Goal: Information Seeking & Learning: Find specific page/section

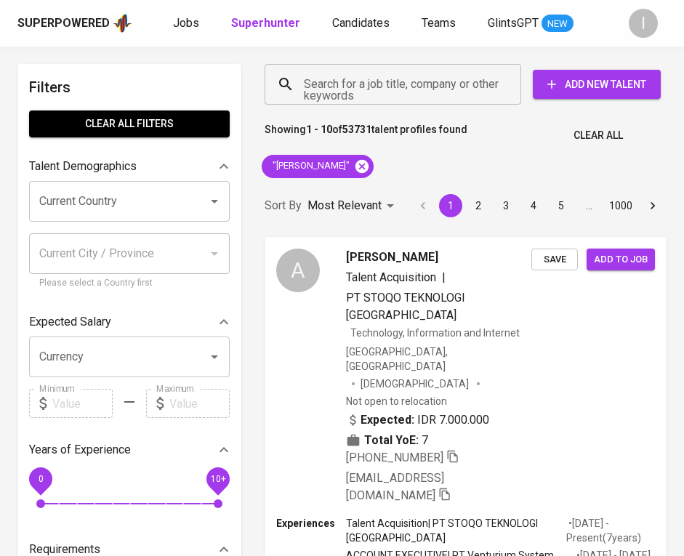
scroll to position [102, 0]
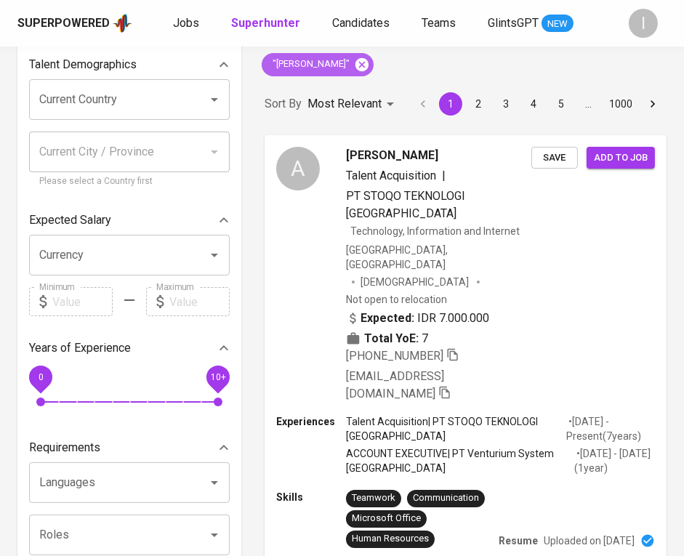
click at [370, 61] on icon at bounding box center [362, 65] width 16 height 16
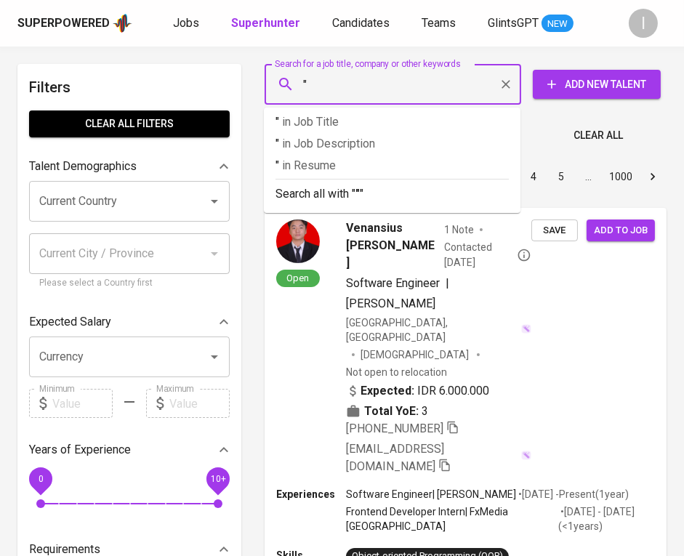
paste input "ABC Distribusi Indonesia"
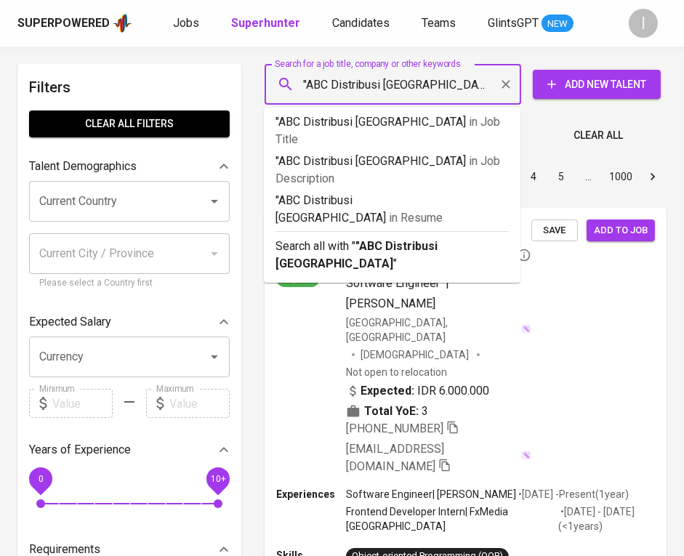
type input ""ABC Distribusi Indonesia""
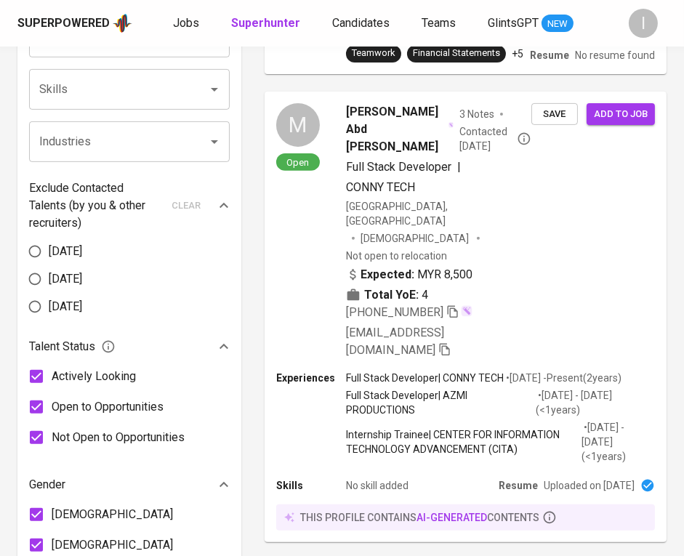
scroll to position [158, 0]
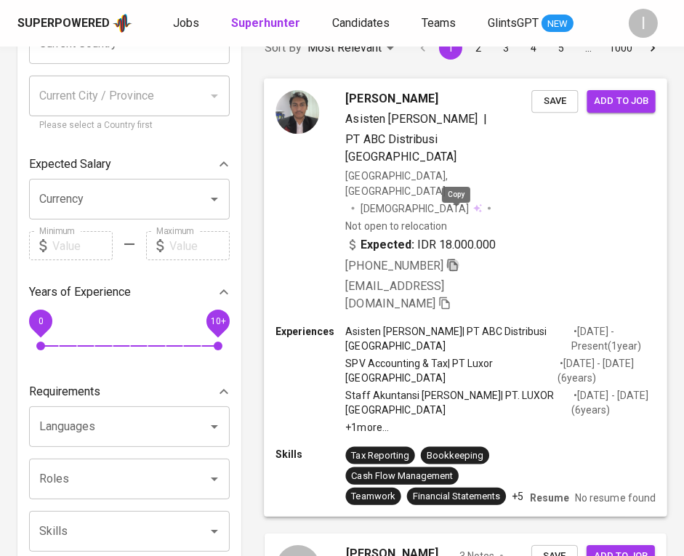
click at [457, 258] on icon "button" at bounding box center [452, 264] width 13 height 13
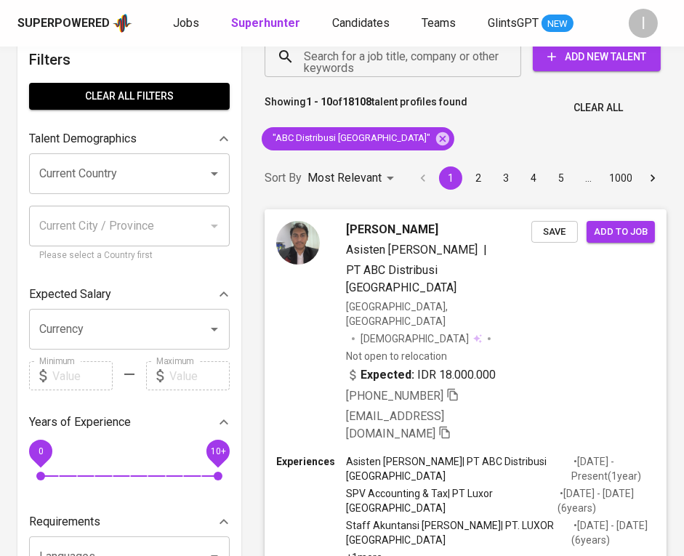
scroll to position [0, 0]
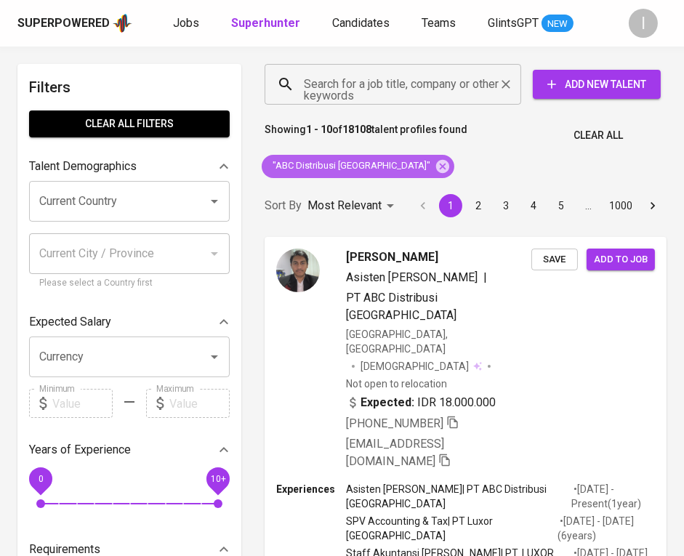
drag, startPoint x: 397, startPoint y: 162, endPoint x: 423, endPoint y: 97, distance: 70.5
click at [436, 162] on icon at bounding box center [442, 165] width 13 height 13
click at [423, 97] on input "Search for a job title, company or other keywords" at bounding box center [396, 85] width 193 height 28
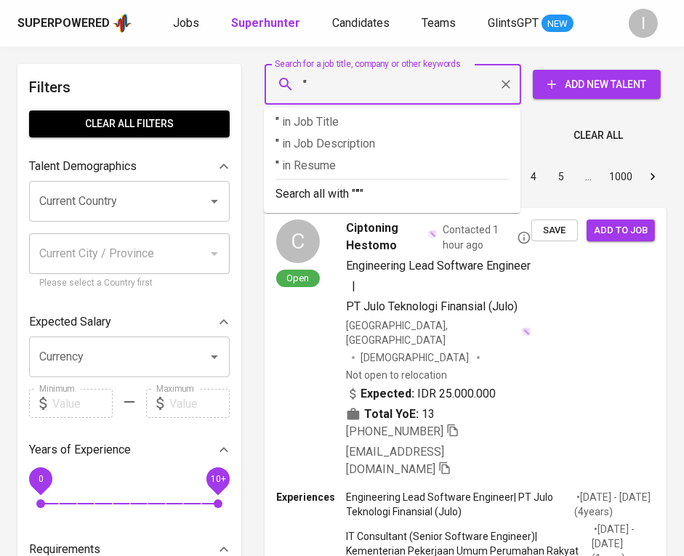
paste input "Semarang Autocomp"
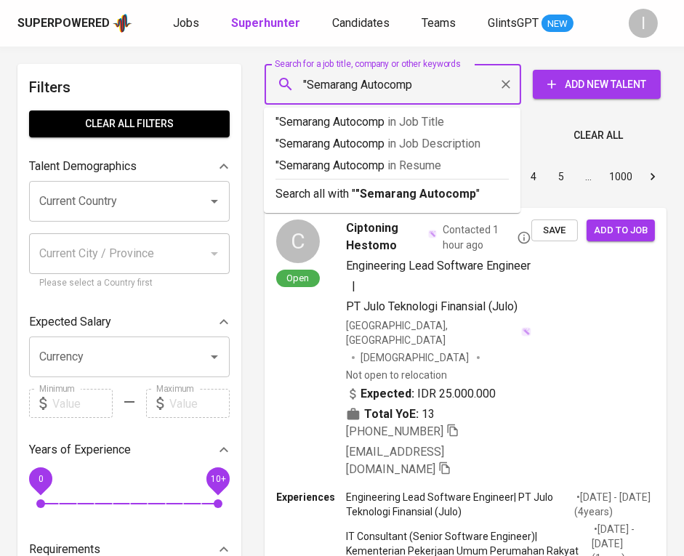
type input ""Semarang Autocomp""
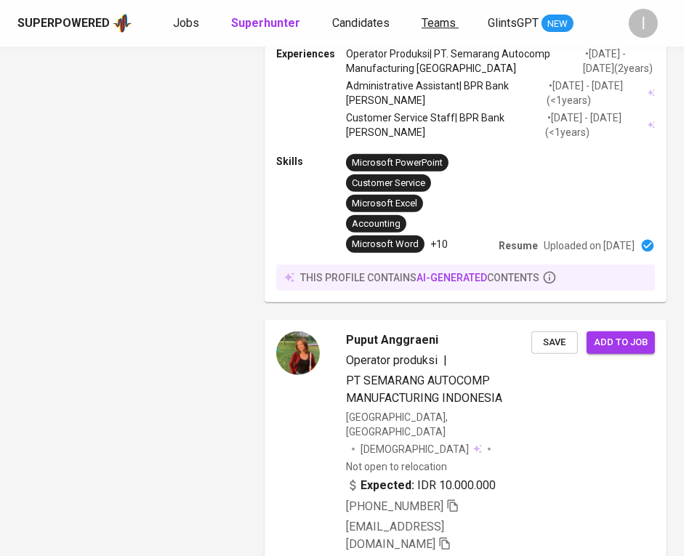
scroll to position [2366, 0]
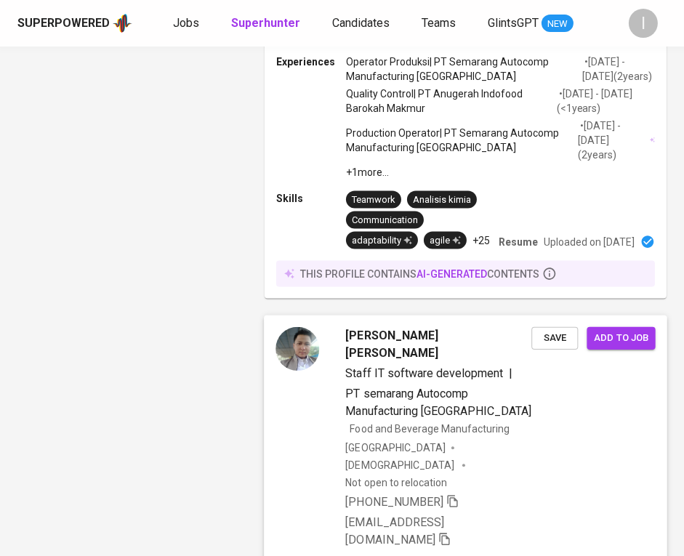
click at [457, 495] on icon "button" at bounding box center [452, 501] width 13 height 13
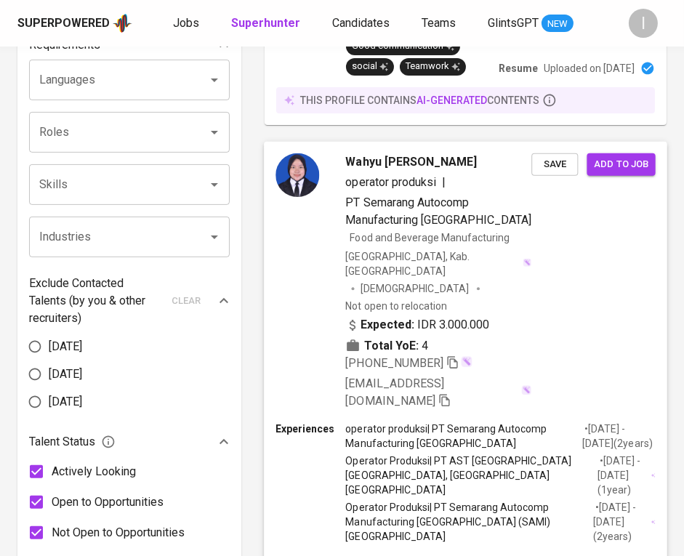
scroll to position [0, 0]
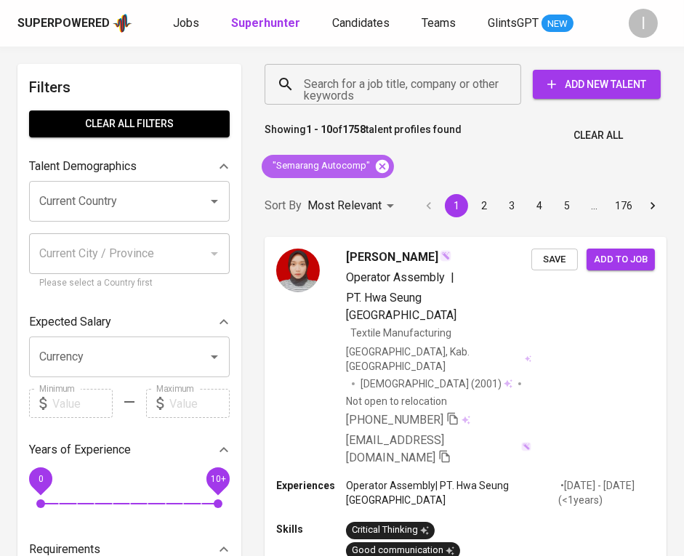
click at [380, 169] on icon at bounding box center [382, 165] width 13 height 13
click at [414, 91] on input "Search for a job title, company or other keywords" at bounding box center [396, 85] width 193 height 28
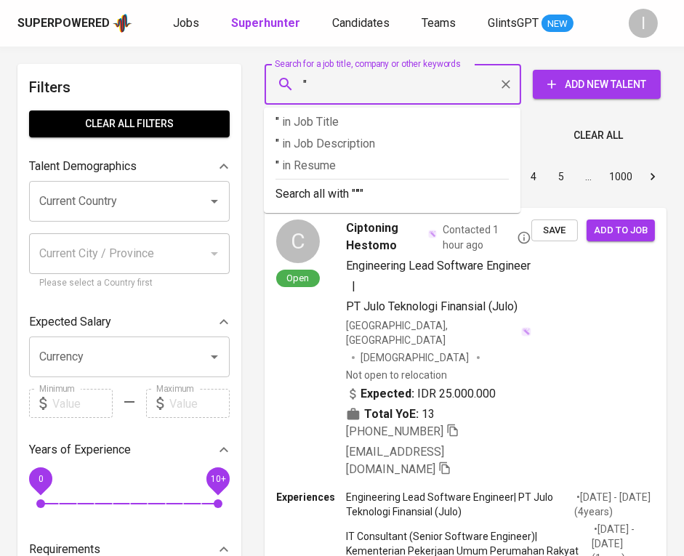
paste input "Tenma Indonesia"
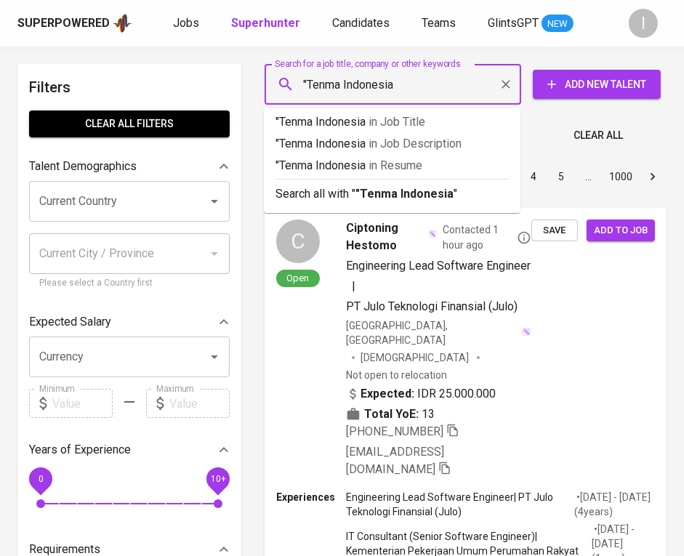
type input ""Tenma Indonesia""
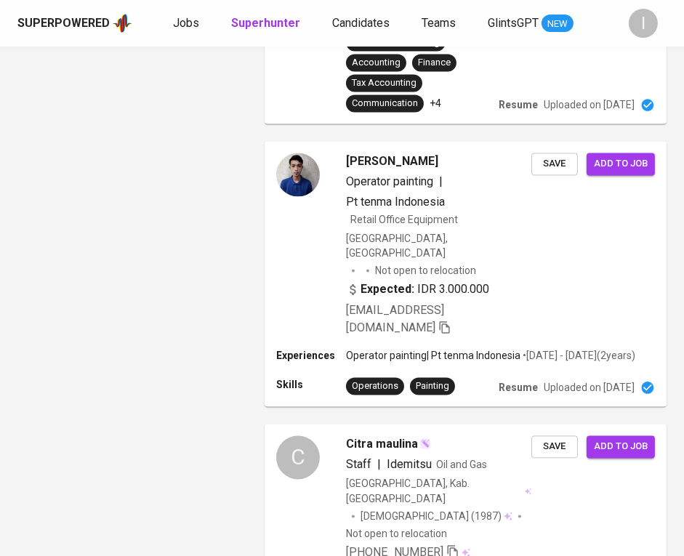
scroll to position [119, 0]
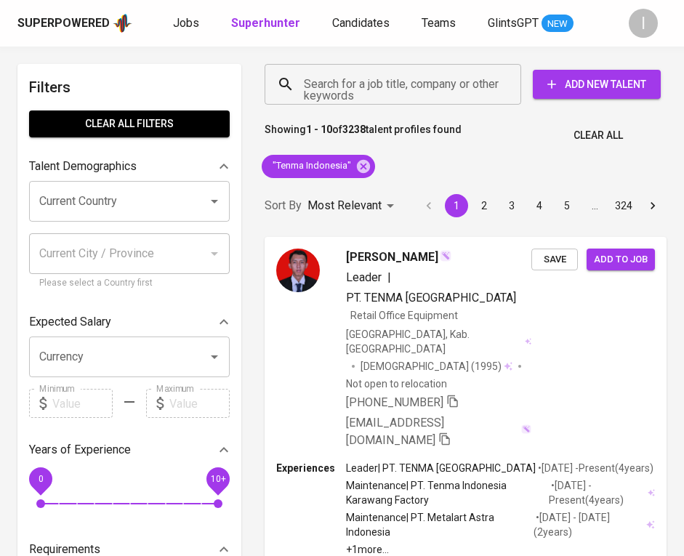
scroll to position [119, 0]
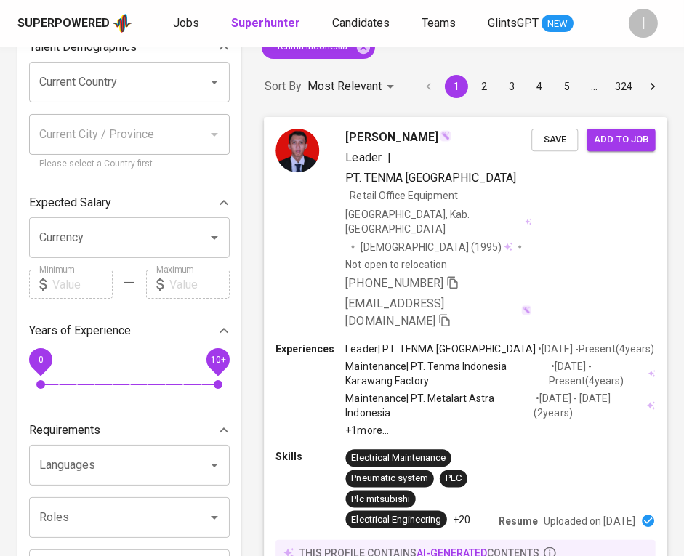
click at [463, 274] on div "+62 812-9344-6011 arisusanto020@gmail.com" at bounding box center [439, 301] width 186 height 55
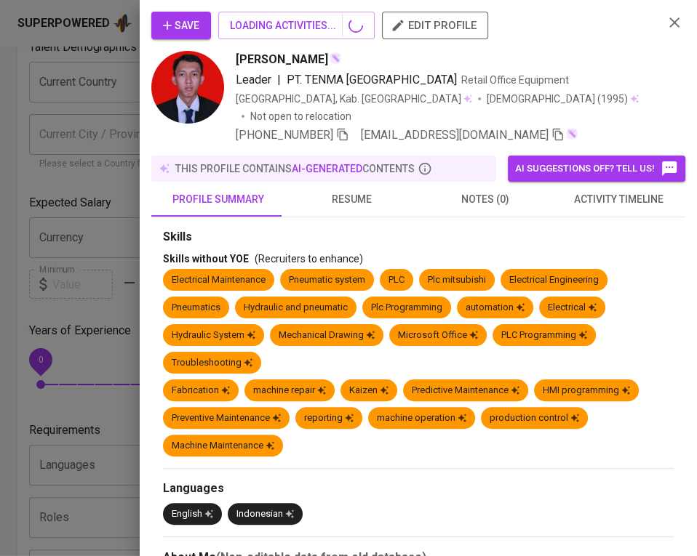
click at [456, 229] on div "Skills" at bounding box center [418, 237] width 510 height 17
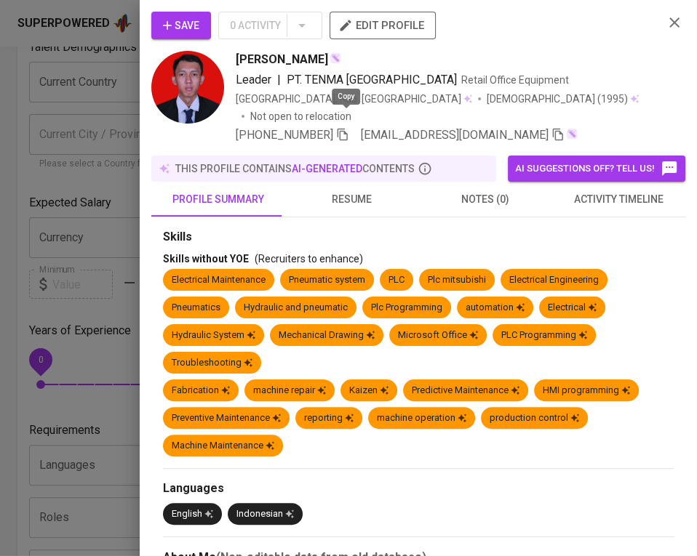
click at [343, 129] on icon "button" at bounding box center [342, 135] width 10 height 12
click at [665, 23] on icon "button" at bounding box center [673, 22] width 17 height 17
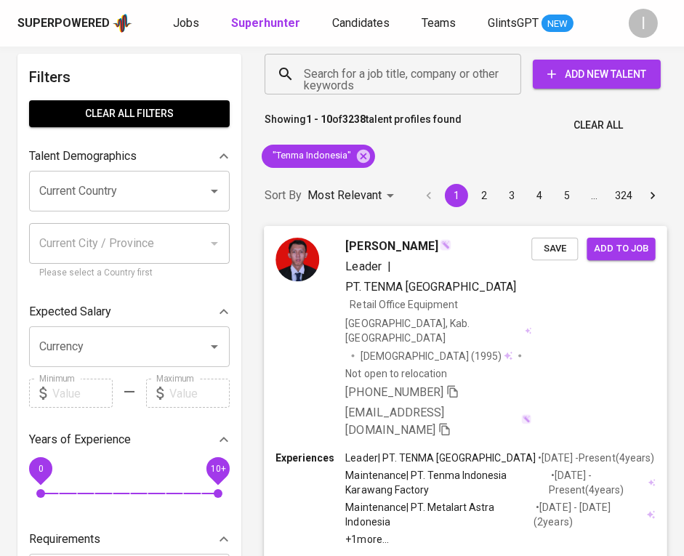
scroll to position [0, 0]
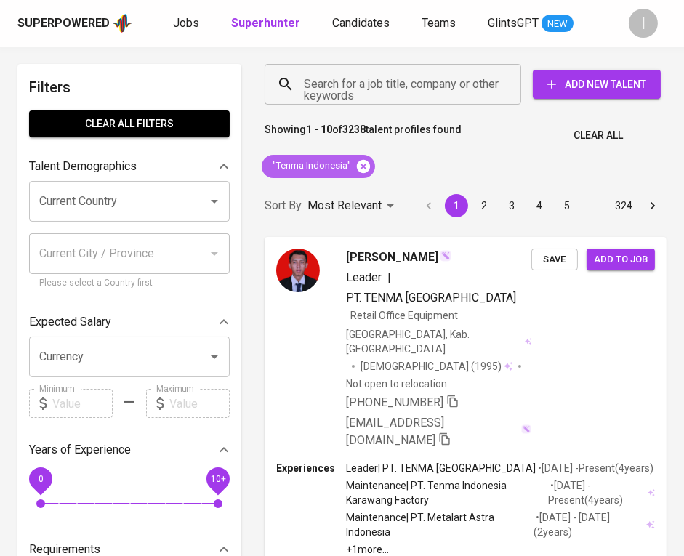
click at [364, 164] on icon at bounding box center [364, 166] width 16 height 16
click at [409, 94] on input "Search for a job title, company or other keywords" at bounding box center [396, 85] width 193 height 28
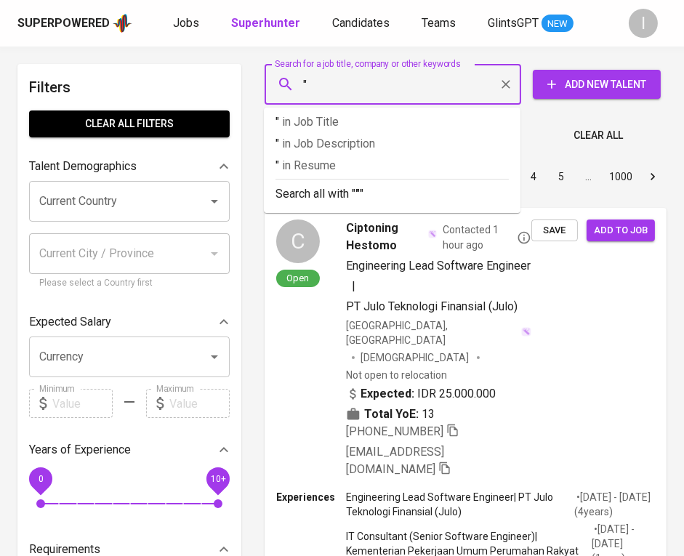
paste input "SEMEN IMASCO ASIATIC"
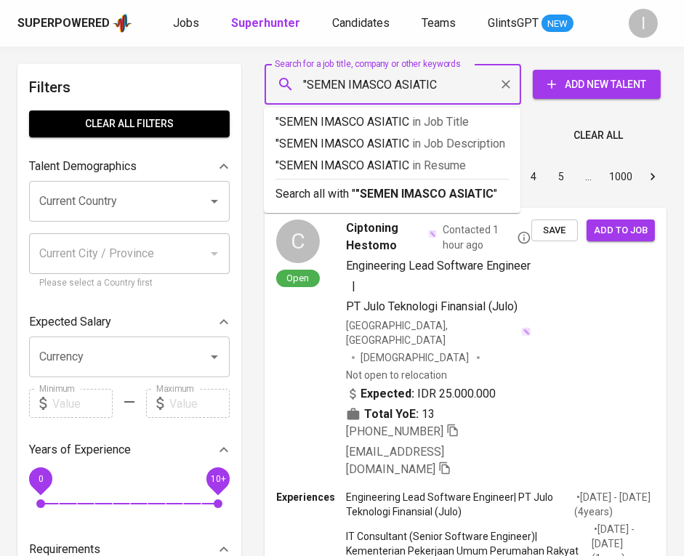
type input ""SEMEN IMASCO ASIATIC""
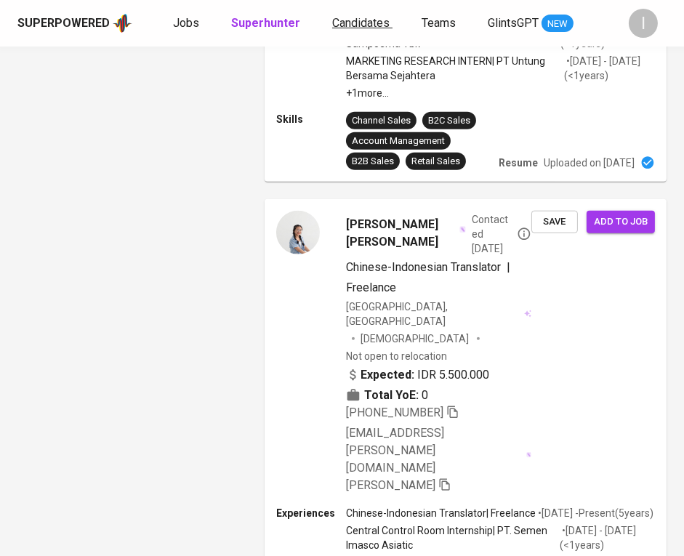
scroll to position [2324, 0]
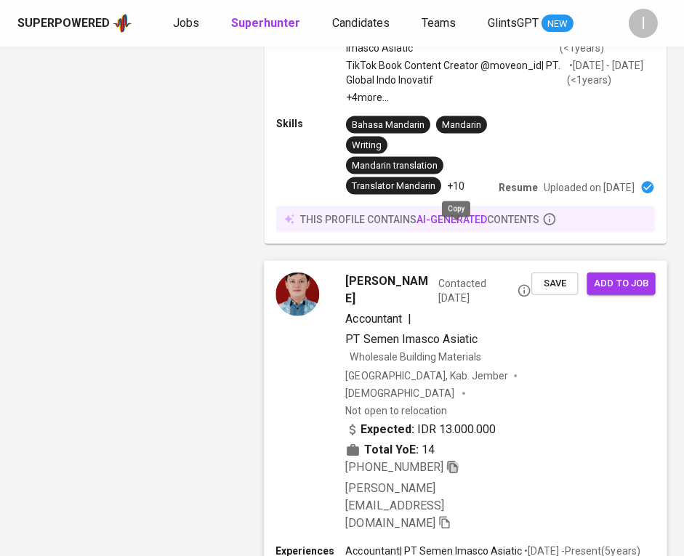
click at [456, 461] on icon "button" at bounding box center [452, 467] width 13 height 13
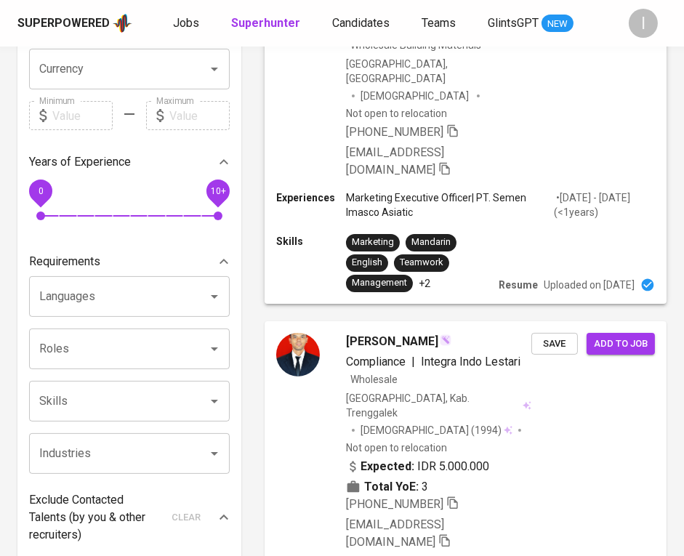
scroll to position [0, 0]
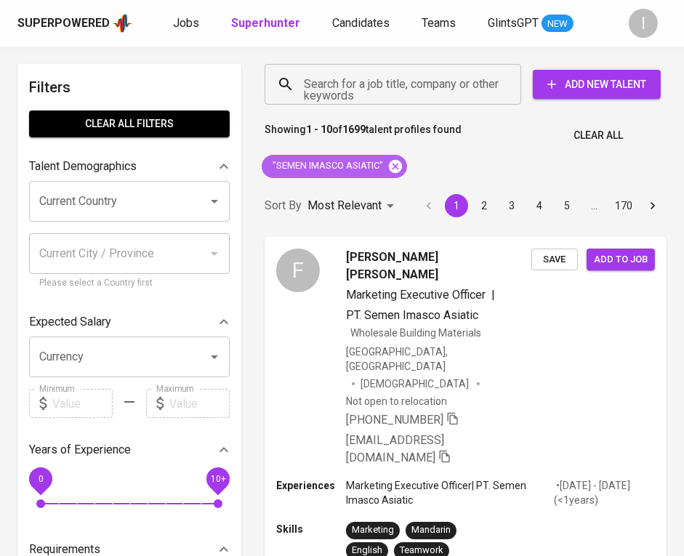
click at [399, 168] on icon at bounding box center [396, 166] width 16 height 16
click at [423, 89] on input "Search for a job title, company or other keywords" at bounding box center [396, 85] width 193 height 28
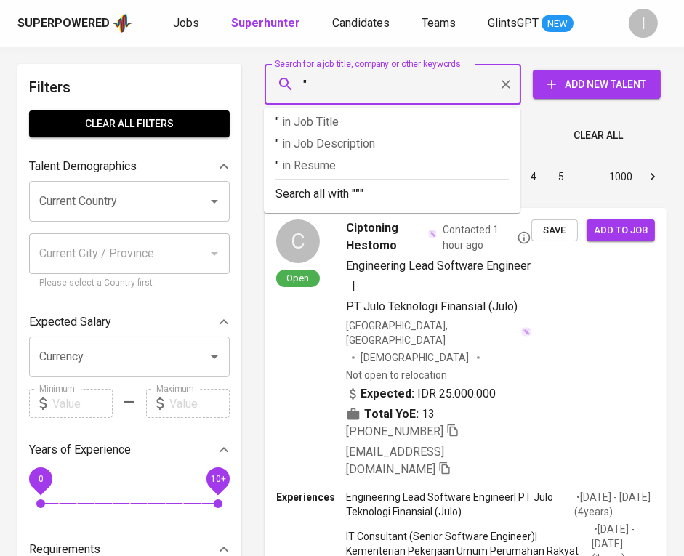
paste input "Bumi Pasir Mandiri"
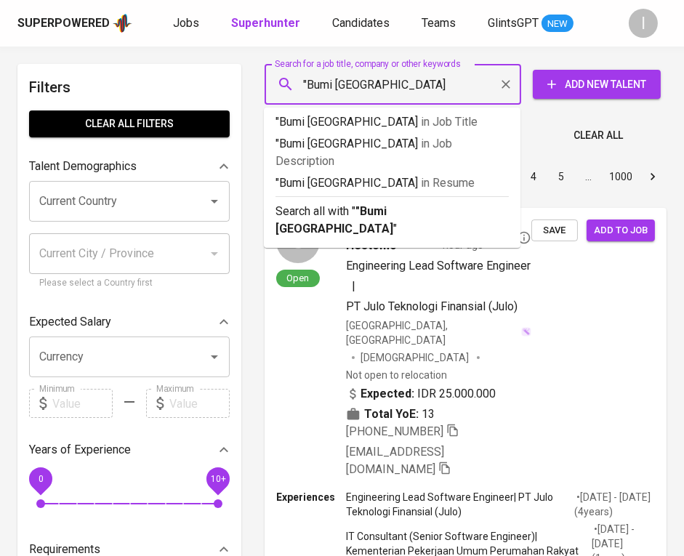
type input ""Bumi Pasir Mandiri""
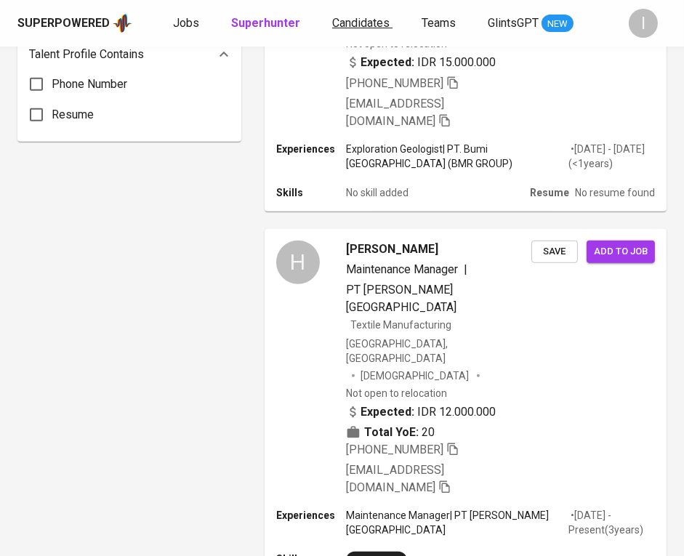
scroll to position [1467, 0]
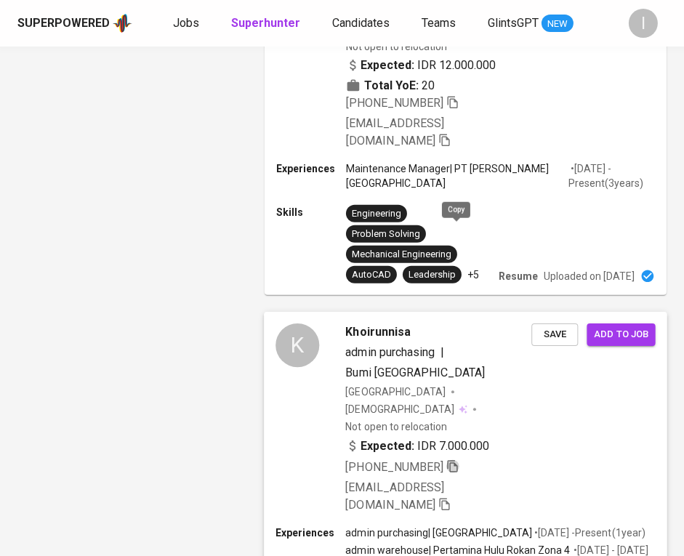
click at [457, 460] on icon "button" at bounding box center [452, 466] width 10 height 12
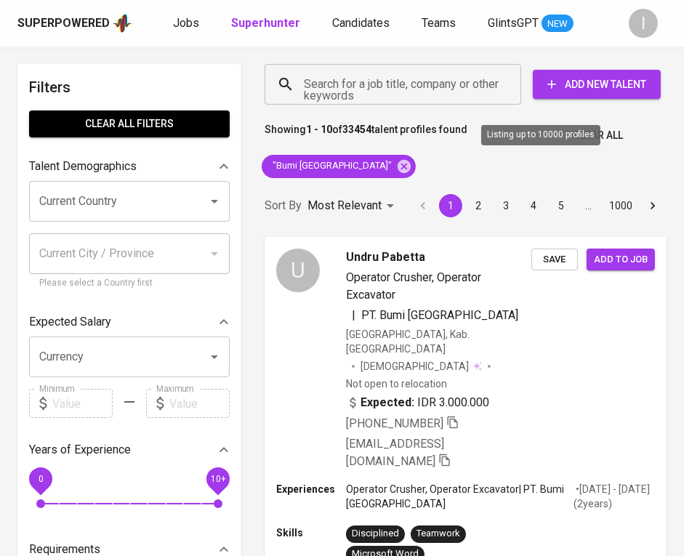
scroll to position [0, 0]
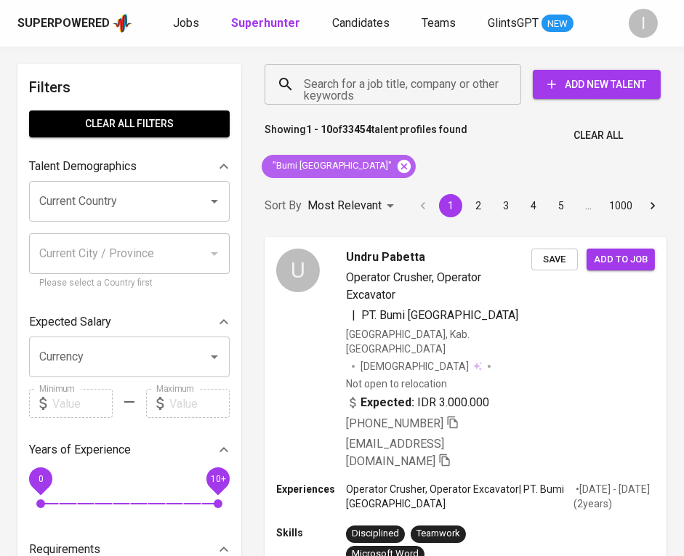
click at [398, 170] on icon at bounding box center [404, 165] width 13 height 13
click at [422, 87] on input "Search for a job title, company or other keywords" at bounding box center [396, 85] width 193 height 28
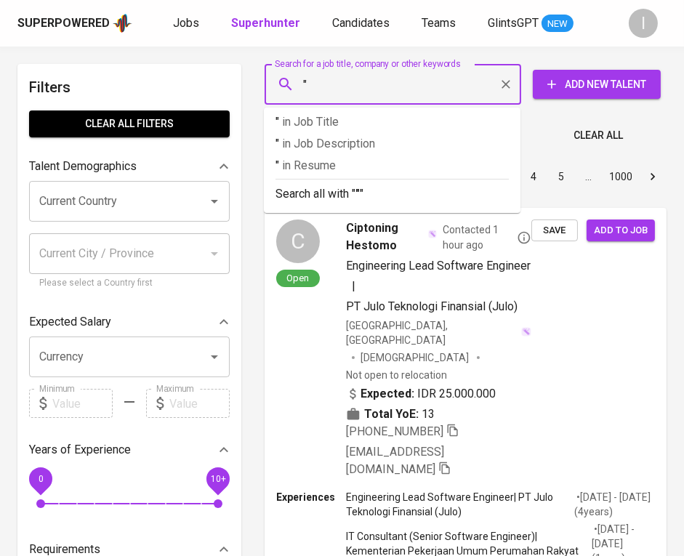
paste input "NIKITOOLS REKAYASA MANDIRI"
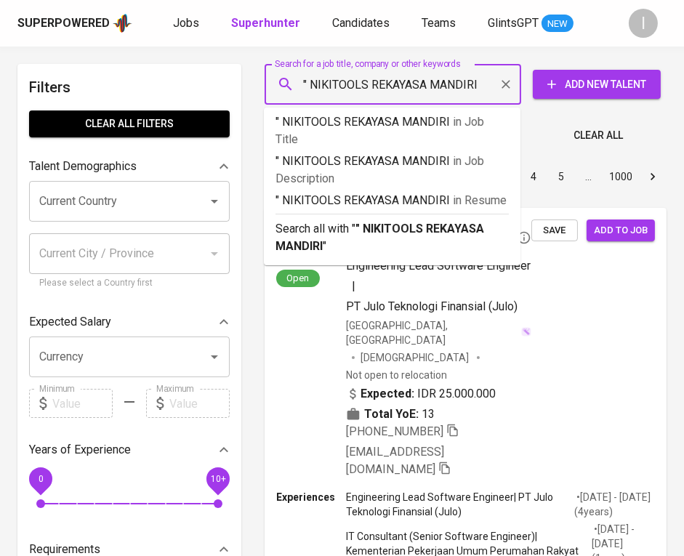
type input "" NIKITOOLS REKAYASA MANDIRI""
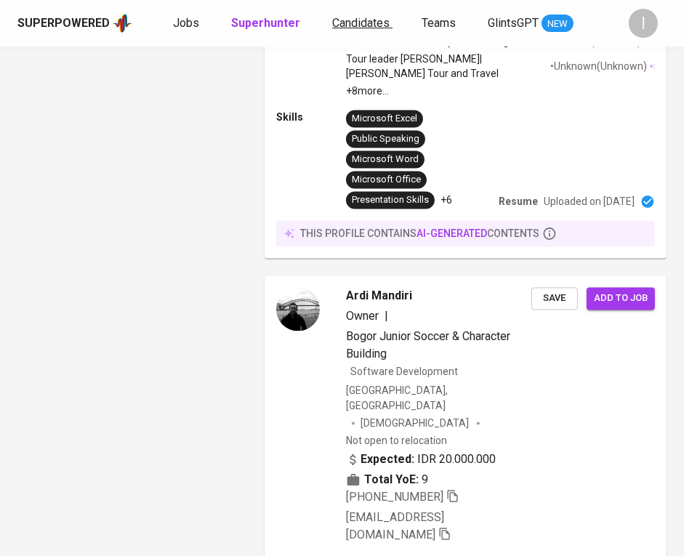
scroll to position [3605, 0]
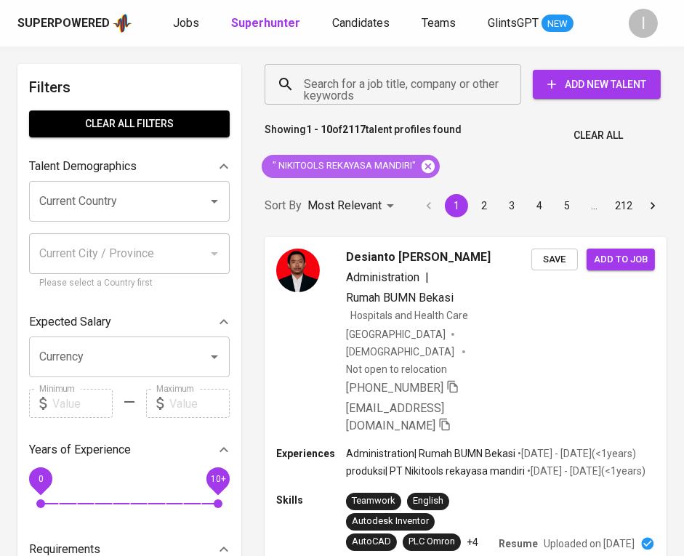
click at [432, 167] on icon at bounding box center [428, 165] width 13 height 13
click at [443, 81] on input "Search for a job title, company or other keywords" at bounding box center [396, 85] width 193 height 28
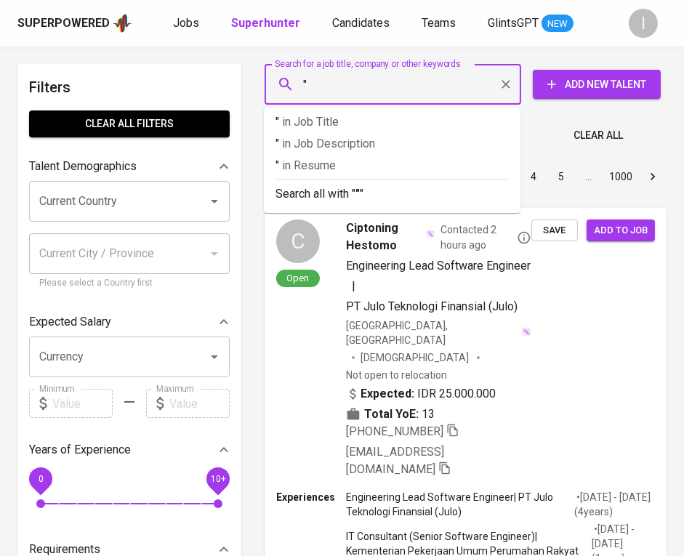
paste input "Sari Gandum Sukses Abadi"
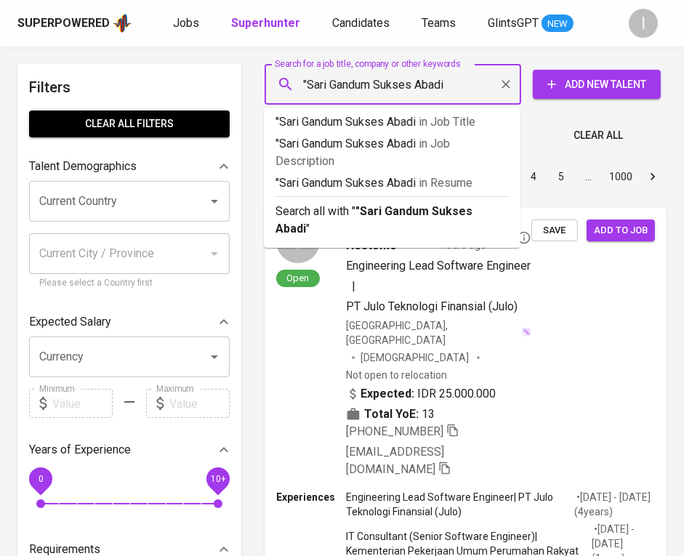
type input ""Sari Gandum Sukses Abadi""
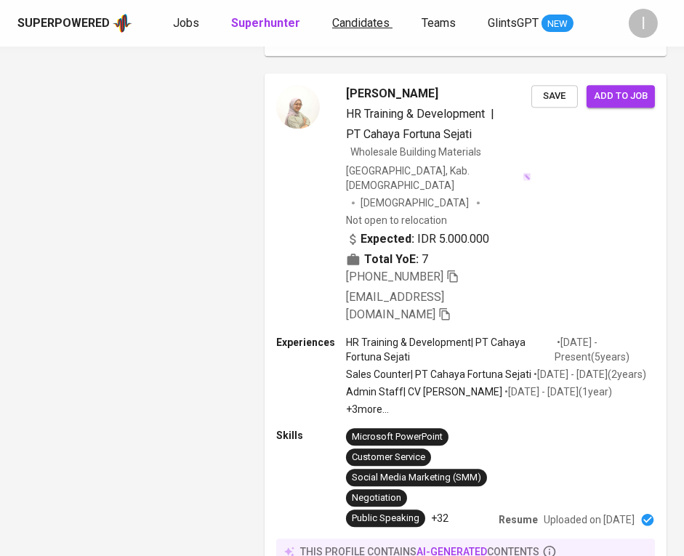
scroll to position [585, 0]
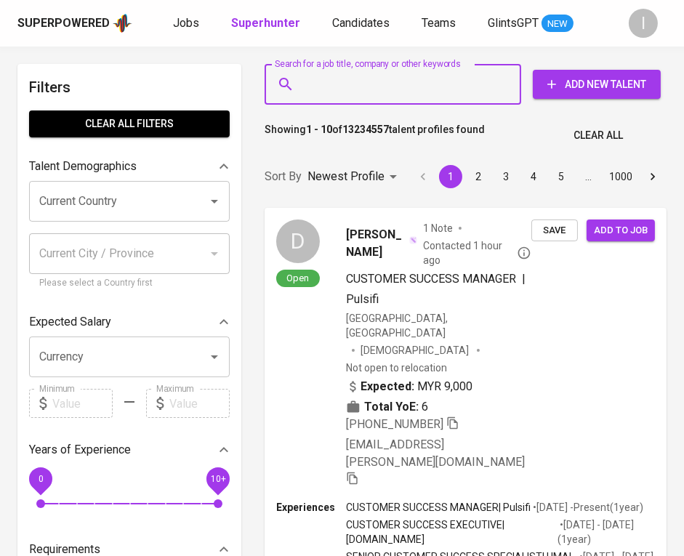
click at [428, 87] on input "Search for a job title, company or other keywords" at bounding box center [396, 85] width 193 height 28
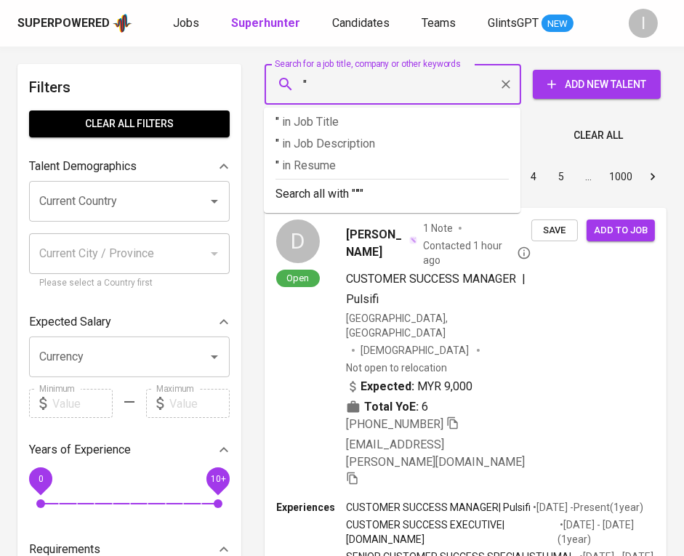
paste input "Sinar [PERSON_NAME]"
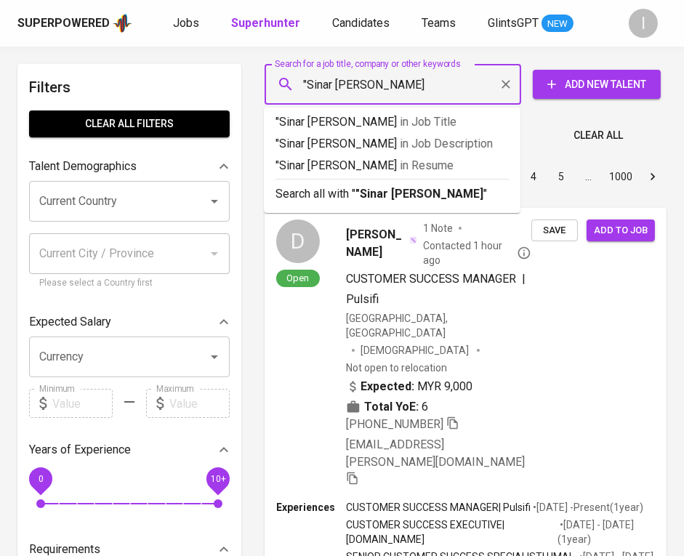
type input ""Sinar Jaya Pratama Abadi""
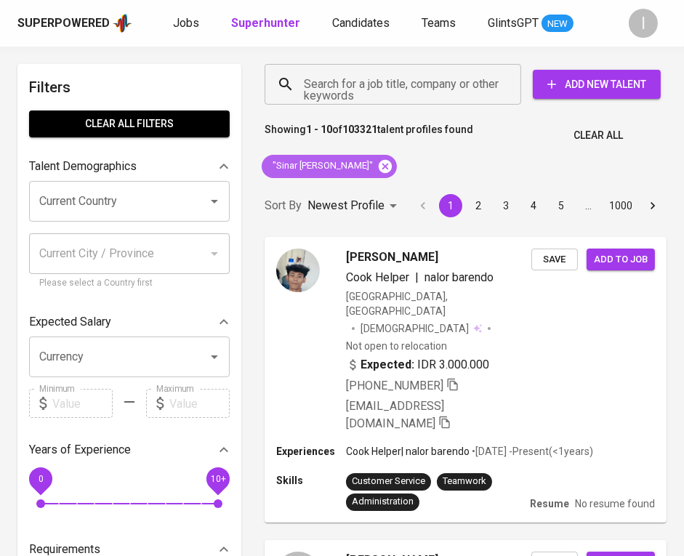
click at [392, 164] on icon at bounding box center [385, 165] width 13 height 13
click at [437, 93] on input "Search for a job title, company or other keywords" at bounding box center [396, 85] width 193 height 28
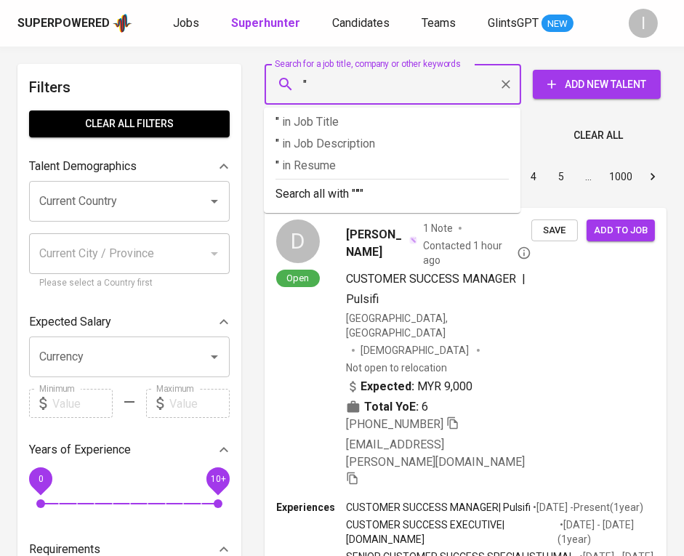
paste input "GABY NITOY"
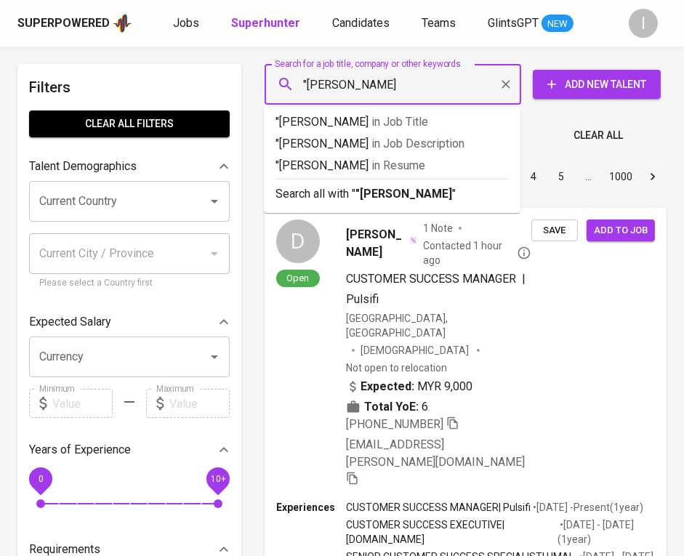
type input ""GABY NITOY""
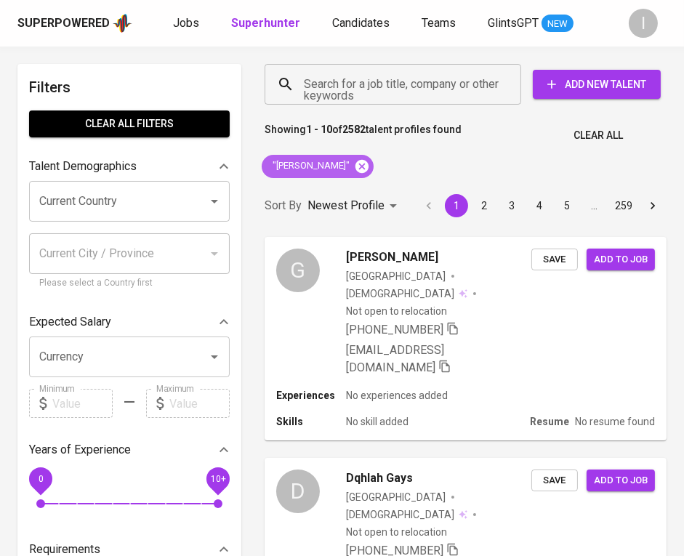
click at [356, 166] on icon at bounding box center [362, 165] width 13 height 13
click at [386, 82] on input "Search for a job title, company or other keywords" at bounding box center [396, 85] width 193 height 28
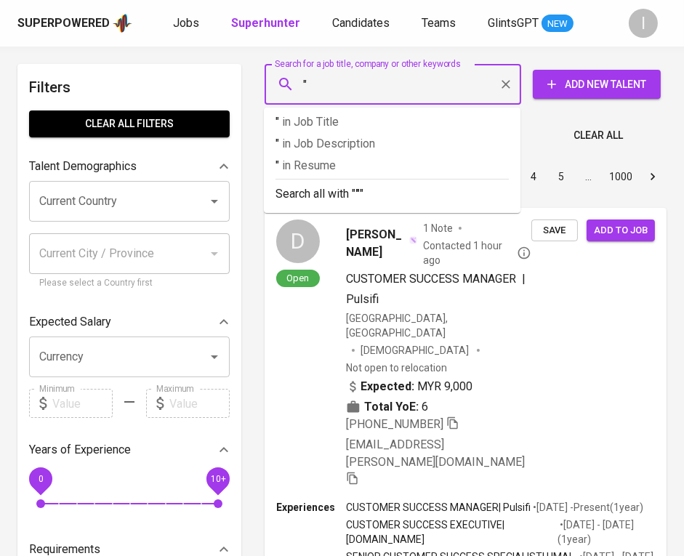
paste input "Muchun Solar"
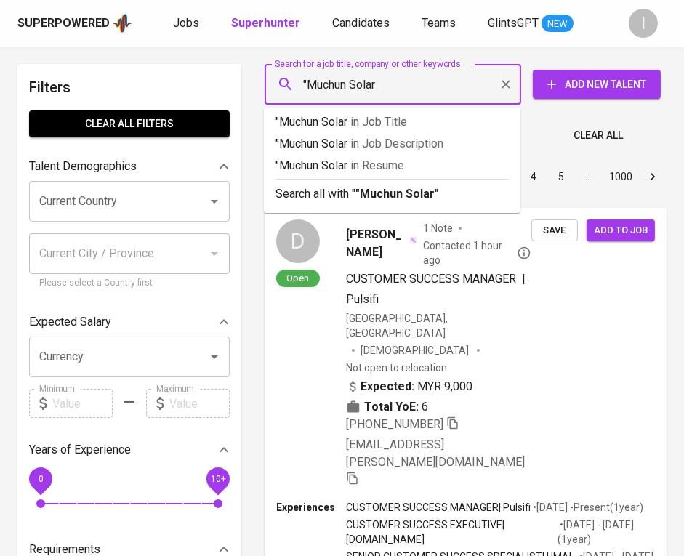
type input ""Muchun Solar""
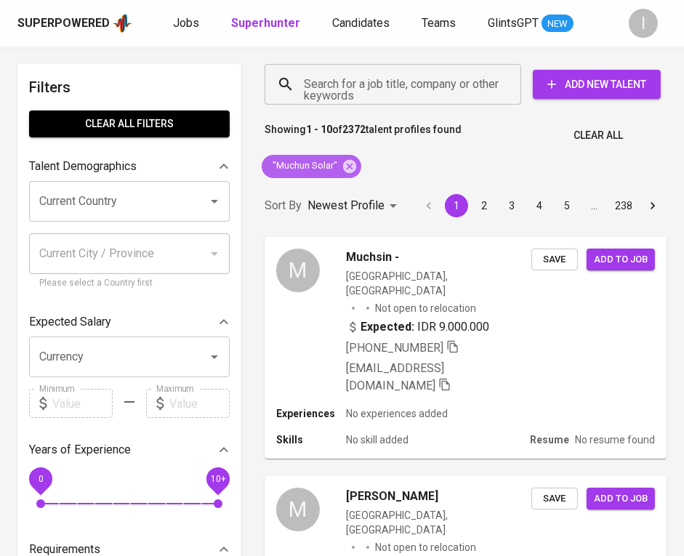
drag, startPoint x: 349, startPoint y: 166, endPoint x: 359, endPoint y: 153, distance: 16.6
click at [348, 166] on icon at bounding box center [350, 166] width 16 height 16
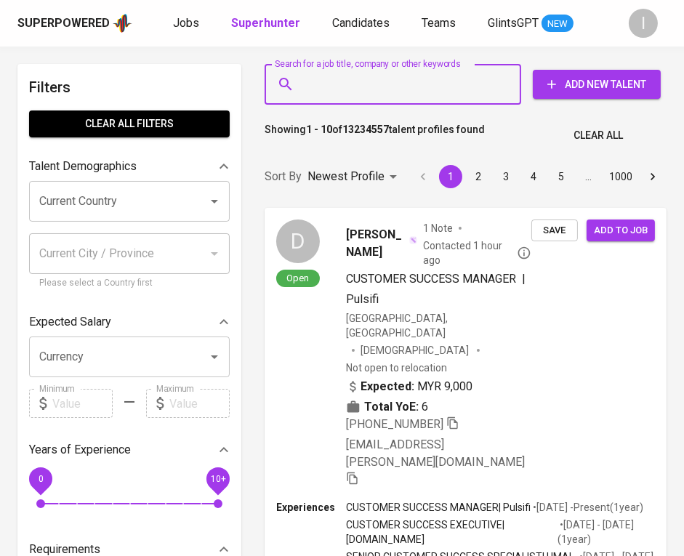
click at [382, 91] on input "Search for a job title, company or other keywords" at bounding box center [396, 85] width 193 height 28
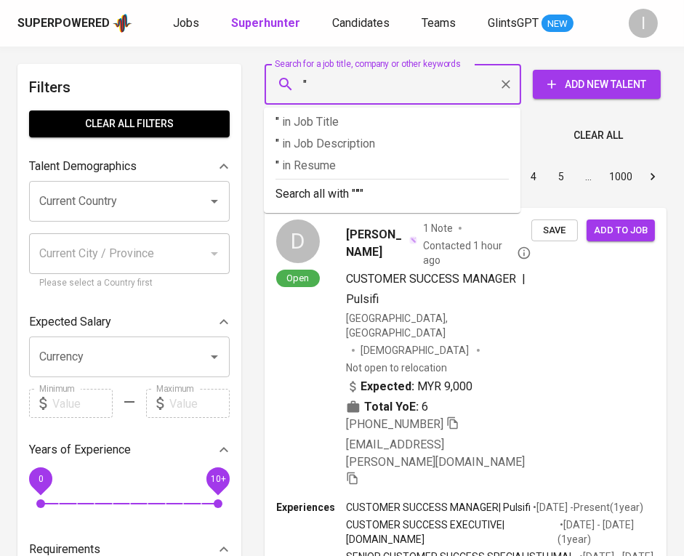
paste input "HA TIRE"
type input ""HA TIRE""
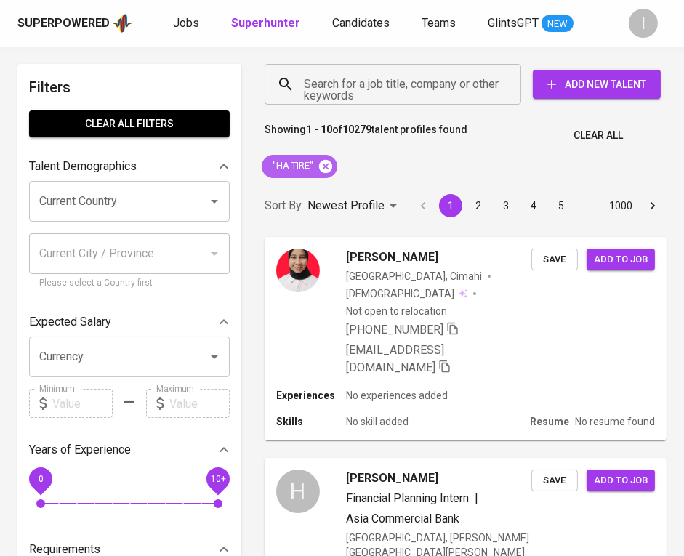
click at [330, 163] on icon at bounding box center [325, 165] width 13 height 13
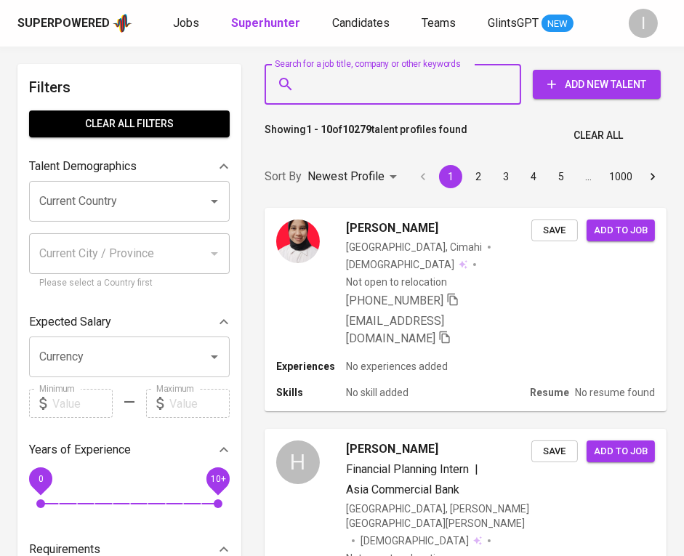
click at [368, 90] on input "Search for a job title, company or other keywords" at bounding box center [396, 85] width 193 height 28
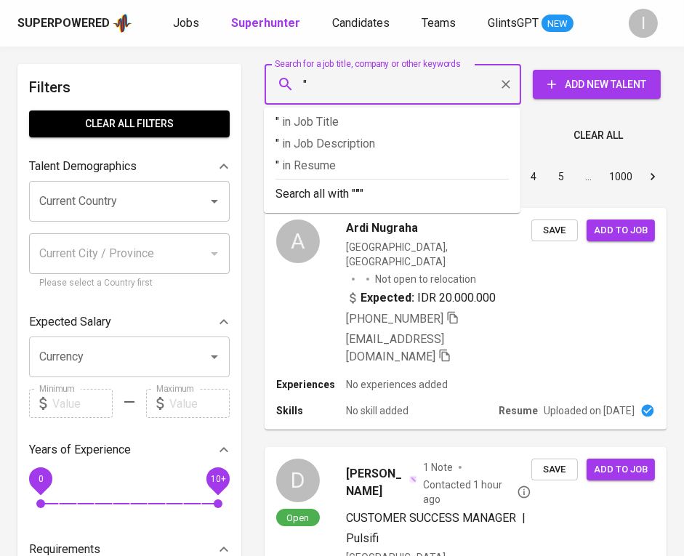
paste input "mohamad sanusi"
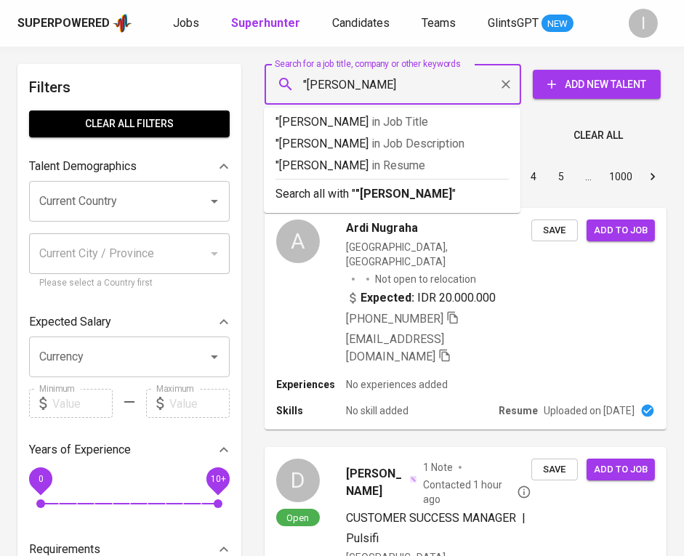
type input ""mohamad sanusi""
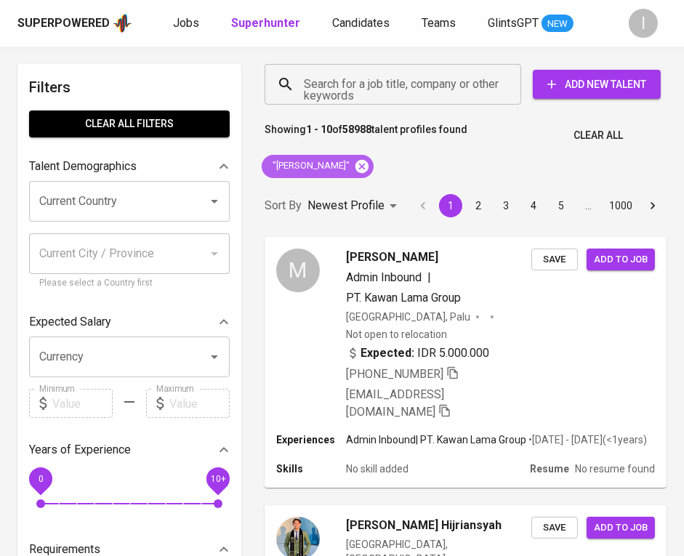
click at [362, 166] on icon at bounding box center [362, 166] width 16 height 16
click at [398, 91] on input "Search for a job title, company or other keywords" at bounding box center [396, 85] width 193 height 28
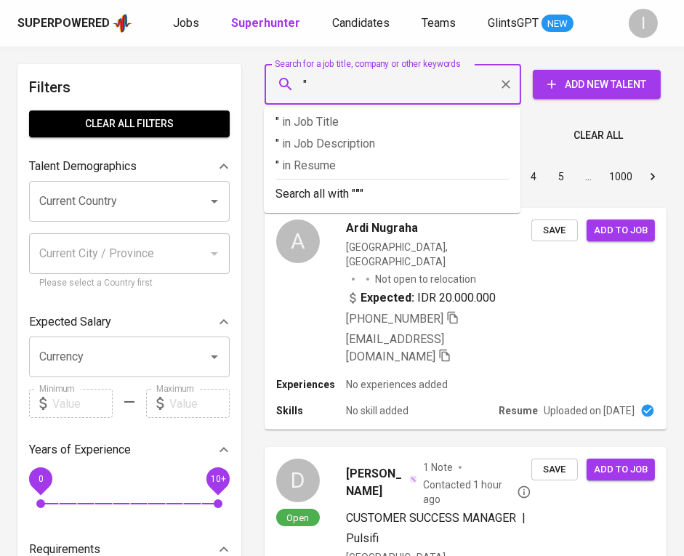
paste input "Kawaguchi Kimia"
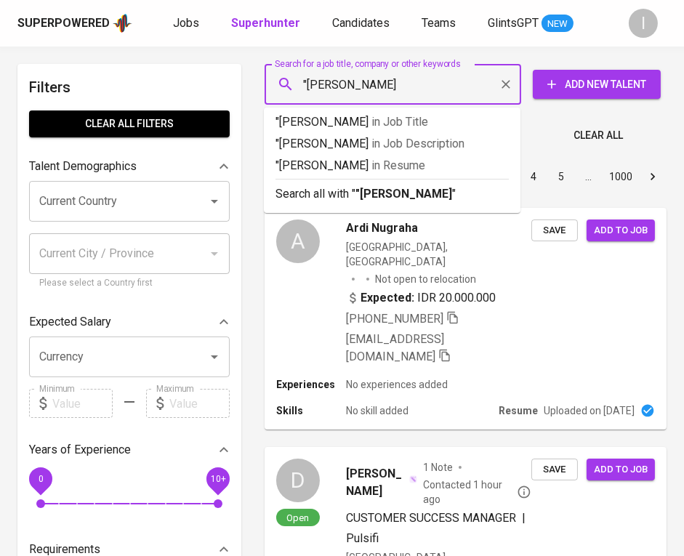
type input ""[PERSON_NAME]""
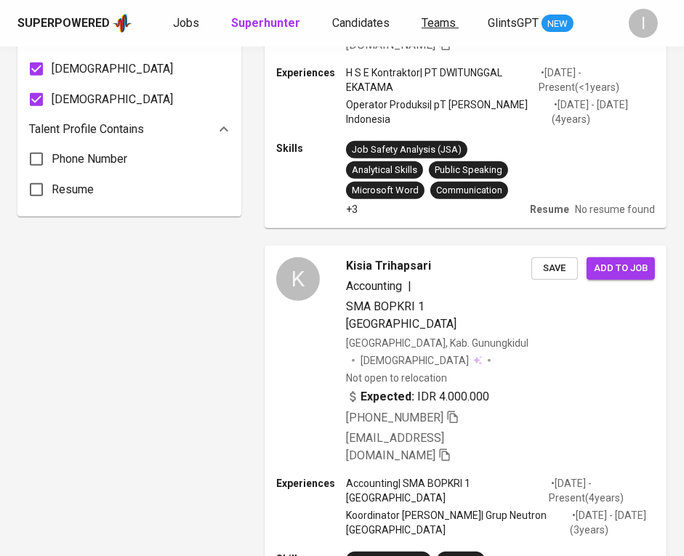
scroll to position [1834, 0]
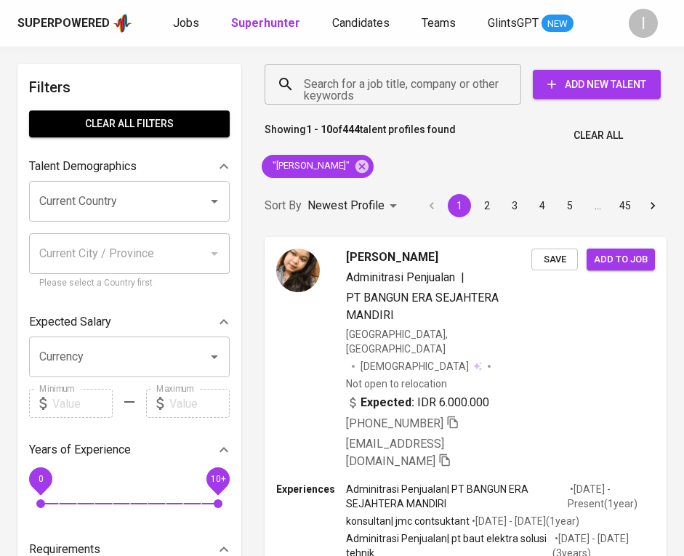
scroll to position [1834, 0]
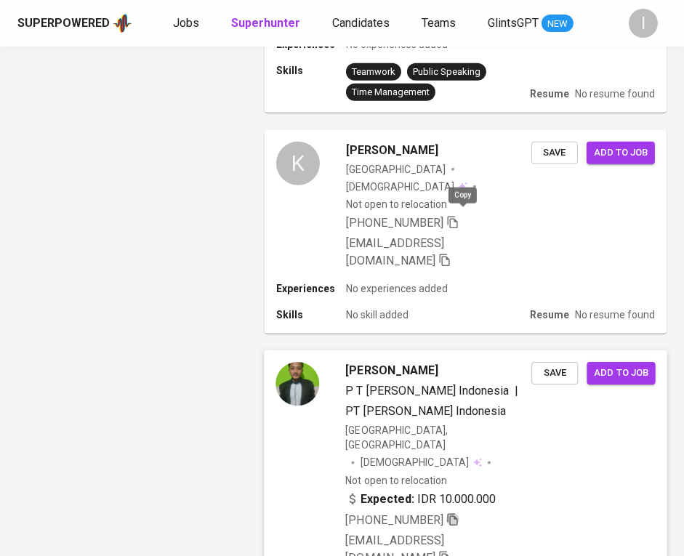
click at [459, 513] on icon "button" at bounding box center [452, 519] width 13 height 13
